Goal: Task Accomplishment & Management: Use online tool/utility

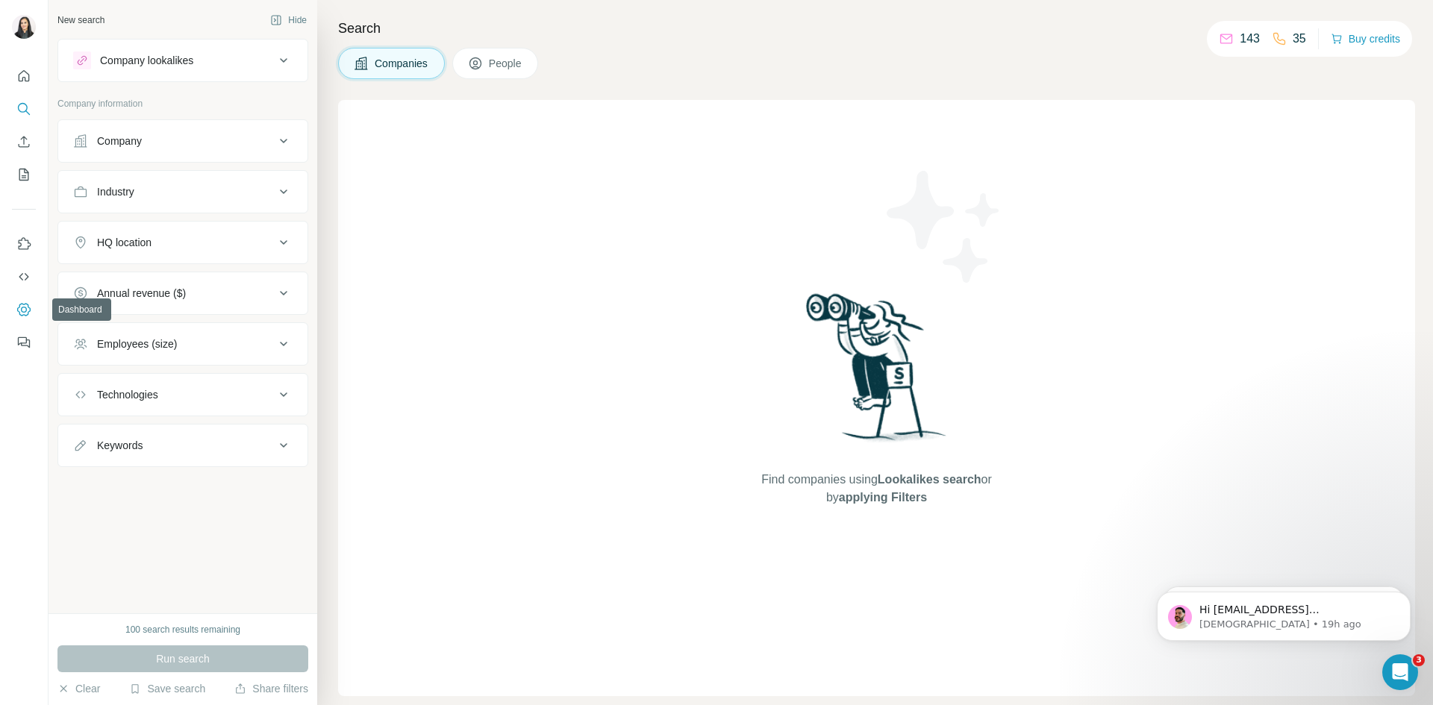
click at [25, 303] on icon "Dashboard" at bounding box center [23, 309] width 15 height 15
click at [19, 168] on icon "My lists" at bounding box center [23, 174] width 15 height 15
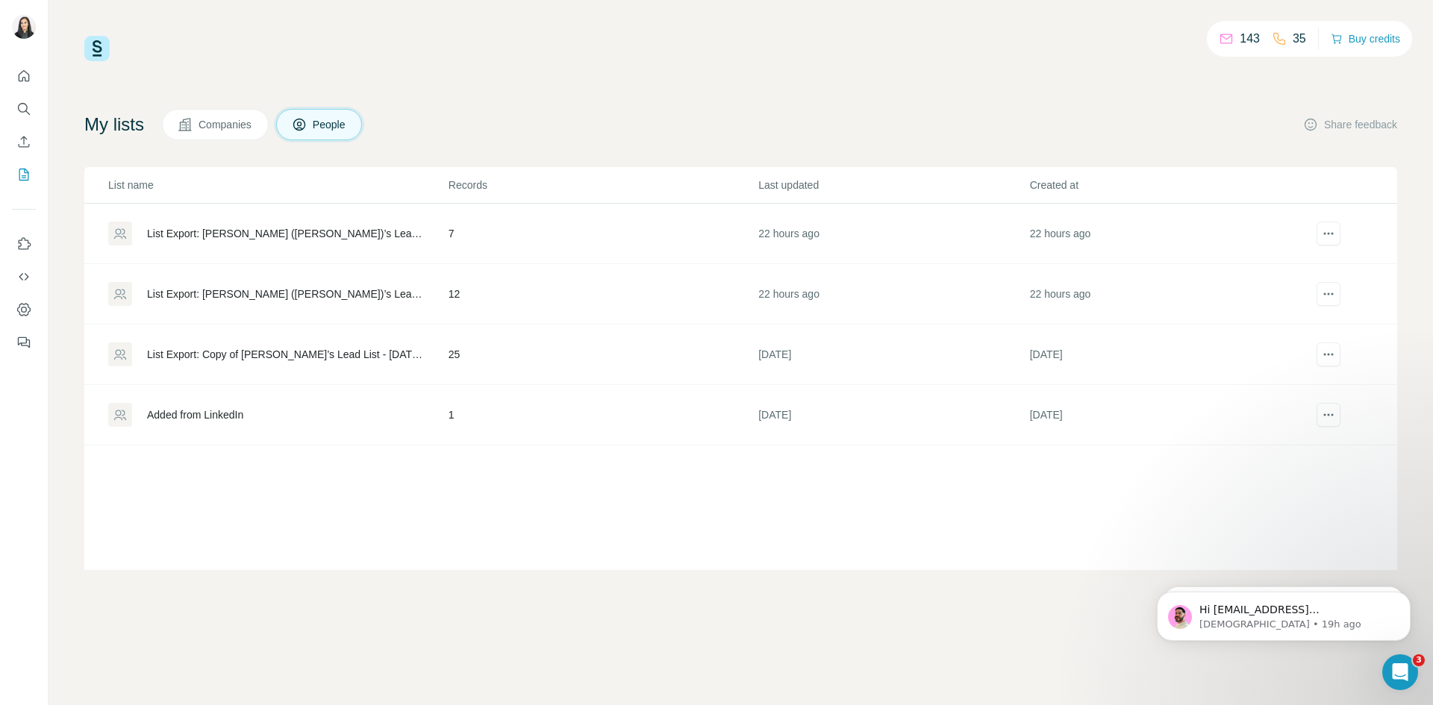
click at [234, 357] on div "List Export: Copy of [PERSON_NAME]’s Lead List - [DATE] 12:27" at bounding box center [285, 354] width 276 height 15
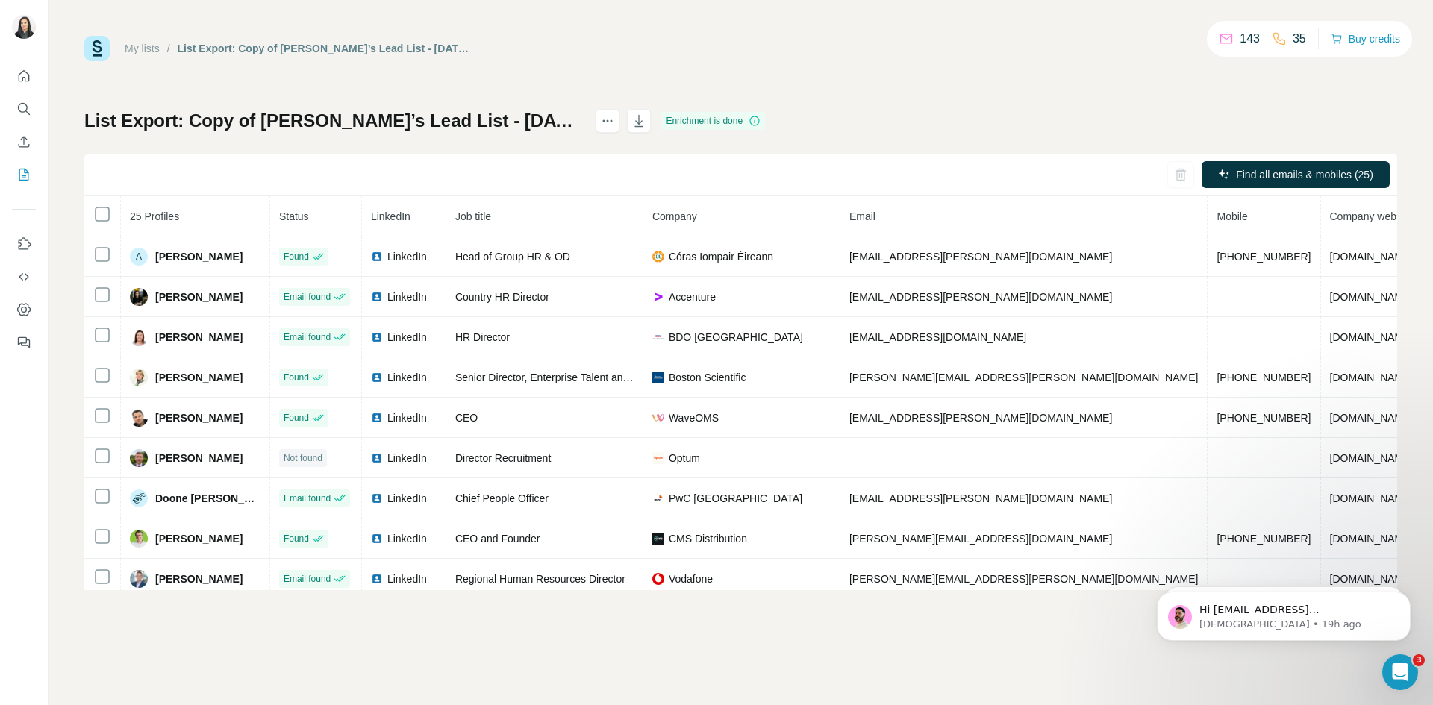
scroll to position [0, 12]
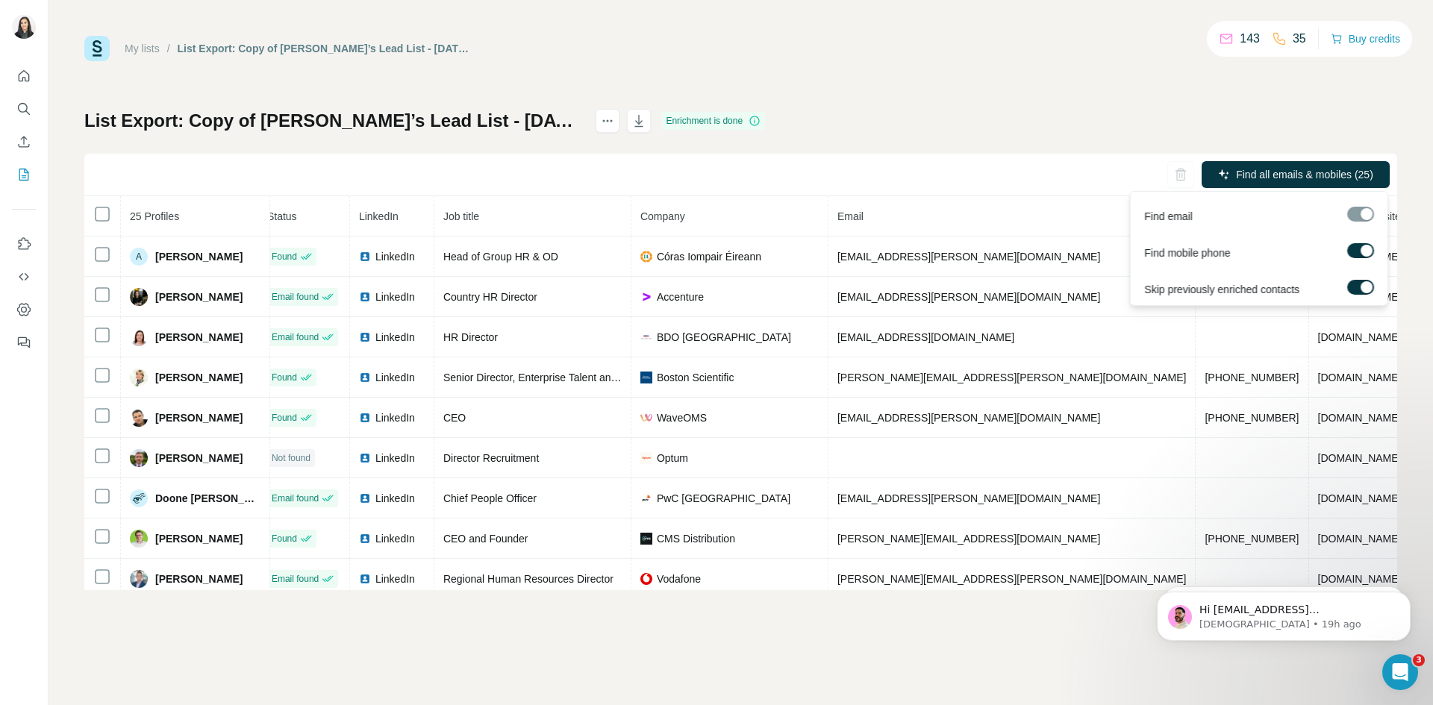
click at [1364, 213] on div at bounding box center [1360, 214] width 27 height 15
click at [1288, 179] on span "Find all emails & mobiles (25)" at bounding box center [1304, 174] width 137 height 15
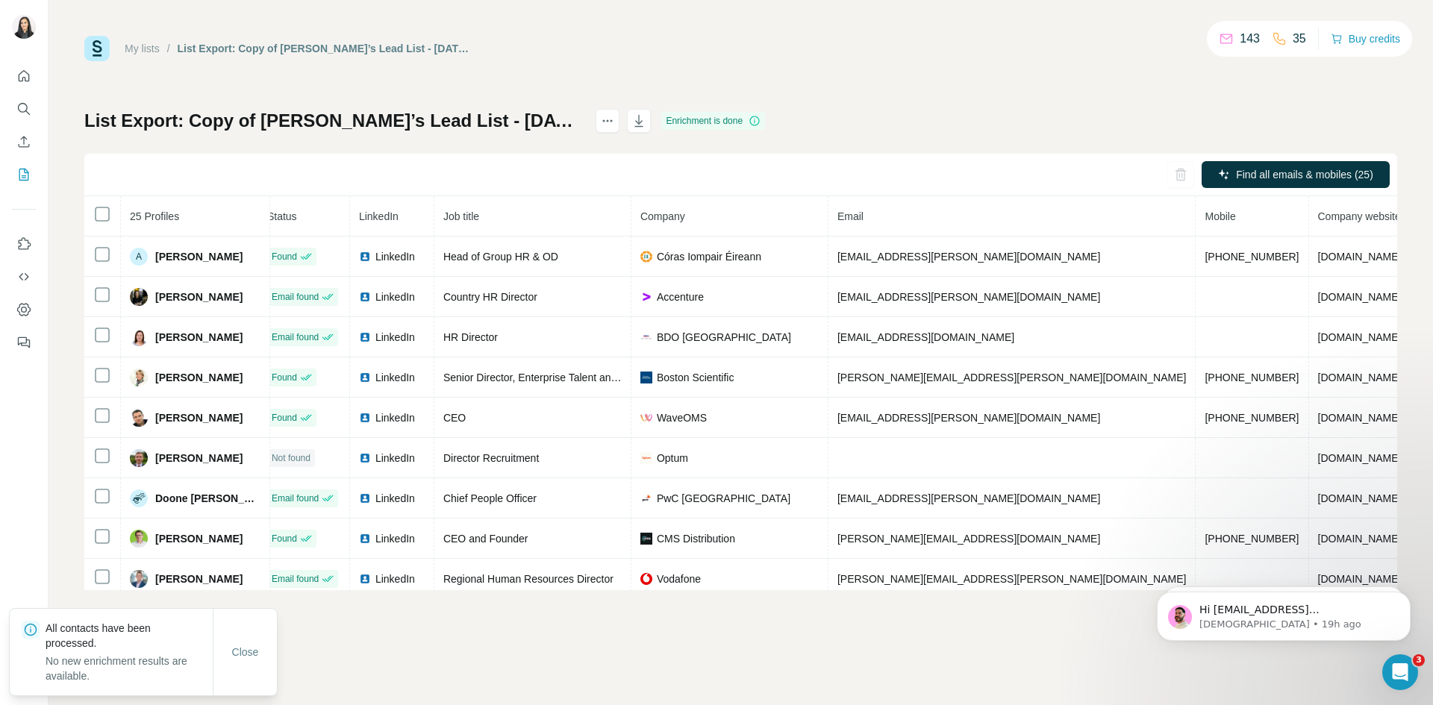
click at [662, 631] on div "My lists / List Export: Copy of [PERSON_NAME]’s Lead List - [DATE] 12:27 143 35…" at bounding box center [741, 352] width 1385 height 705
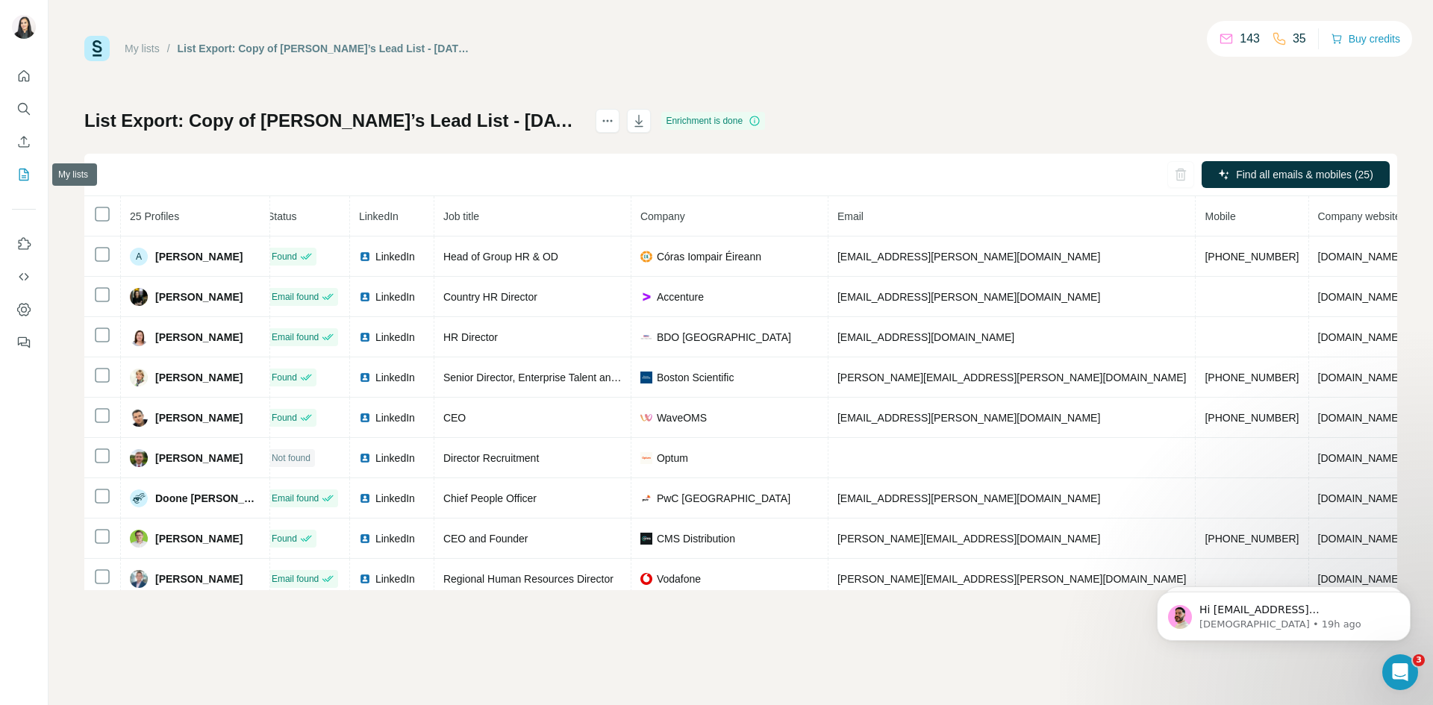
click at [20, 166] on button "My lists" at bounding box center [24, 174] width 24 height 27
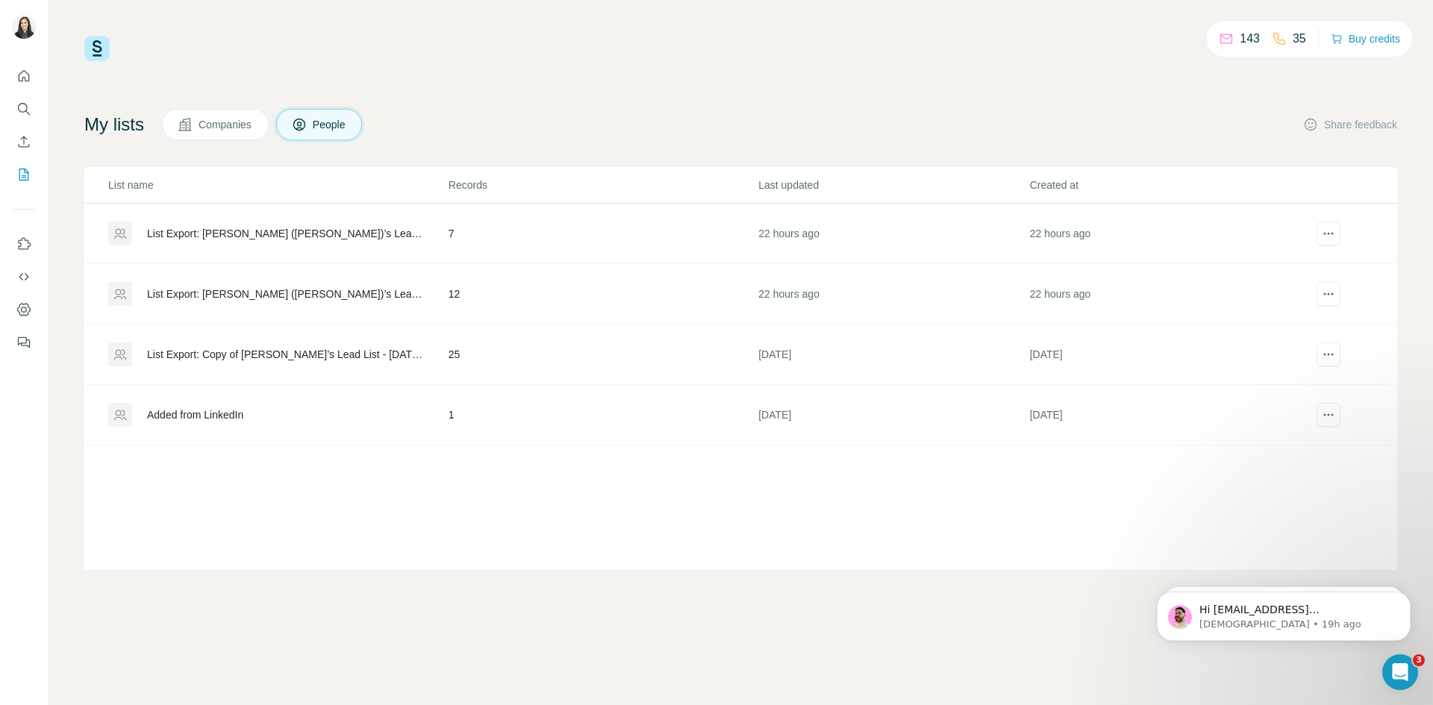
click at [238, 289] on div "List Export: [PERSON_NAME] ([PERSON_NAME])’s Lead List - [DATE] 11:44" at bounding box center [285, 294] width 276 height 15
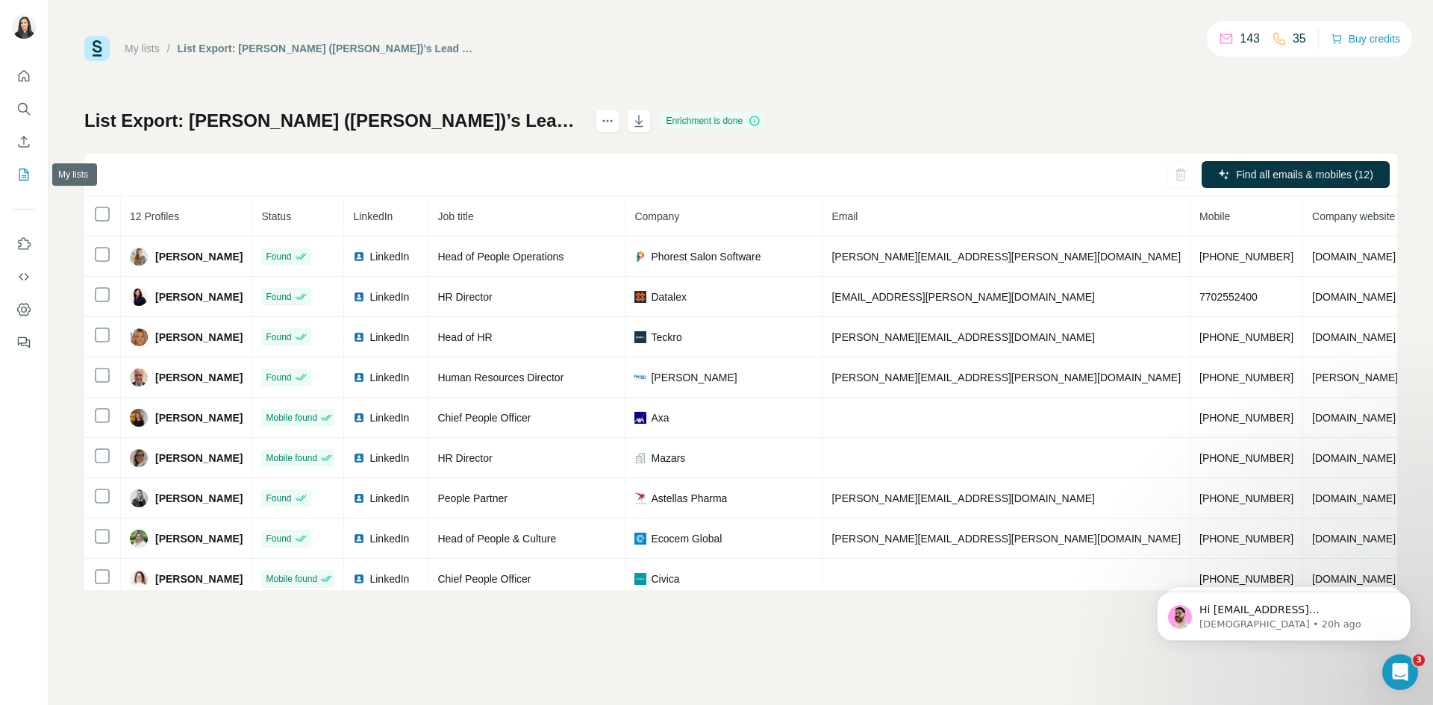
click at [17, 172] on icon "My lists" at bounding box center [23, 174] width 15 height 15
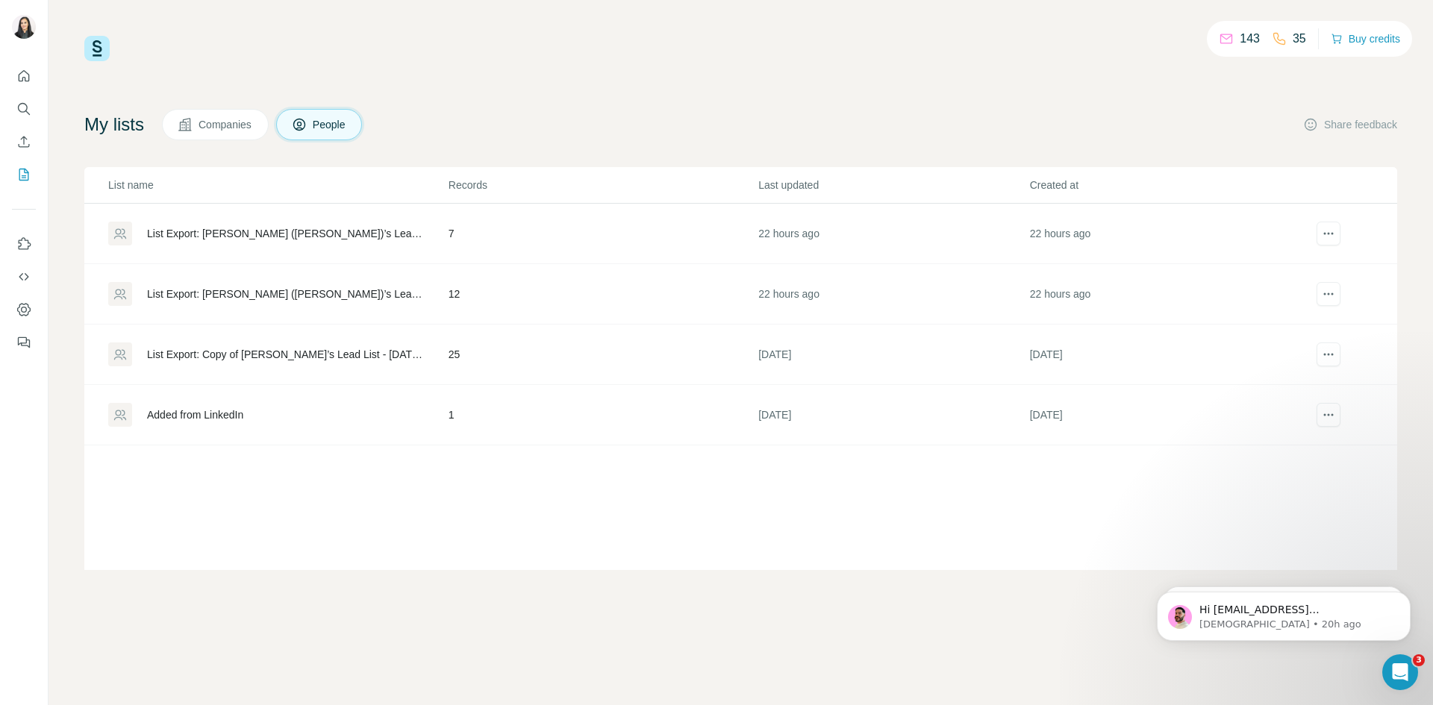
click at [261, 237] on div "List Export: [PERSON_NAME] ([PERSON_NAME])’s Lead List - [DATE] 11:45" at bounding box center [285, 233] width 276 height 15
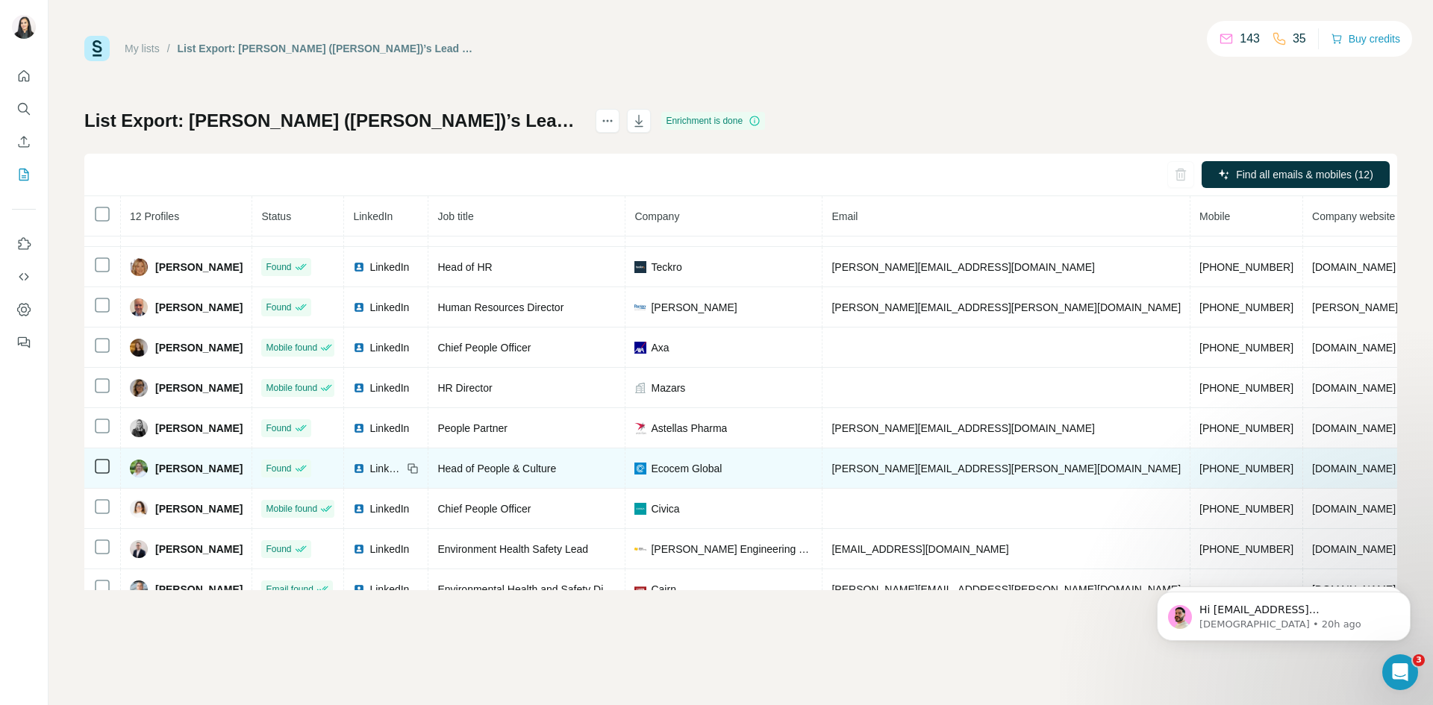
scroll to position [130, 0]
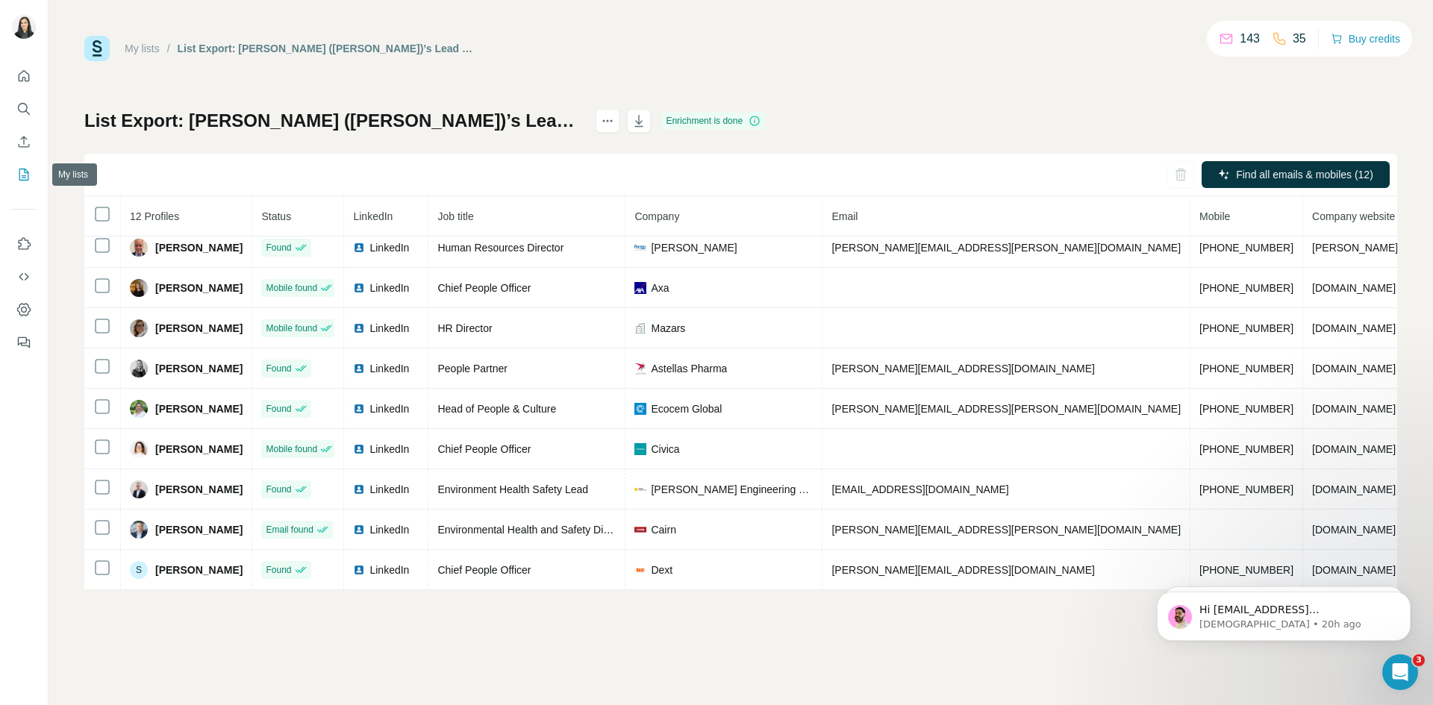
click at [16, 174] on icon "My lists" at bounding box center [23, 174] width 15 height 15
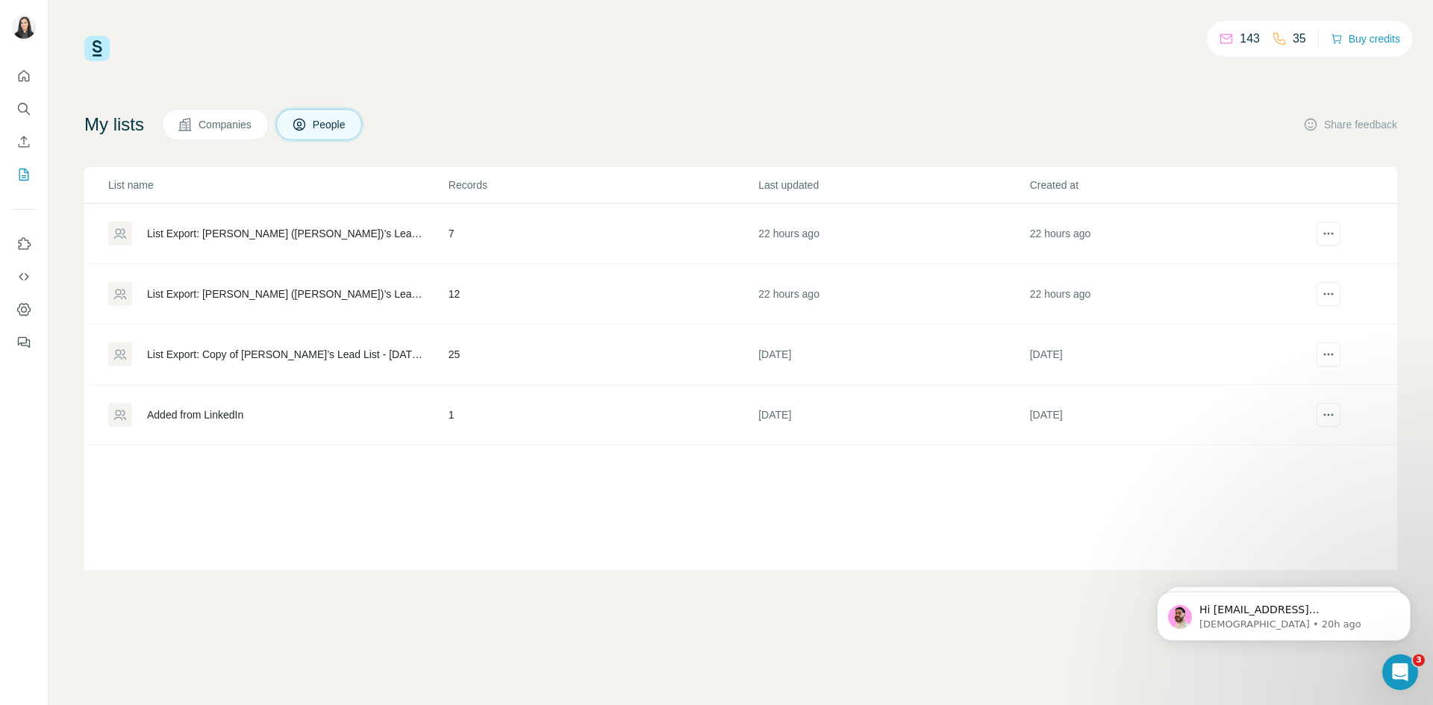
click at [168, 353] on div "List Export: Copy of [PERSON_NAME]’s Lead List - [DATE] 12:27" at bounding box center [285, 354] width 276 height 15
